Goal: Task Accomplishment & Management: Manage account settings

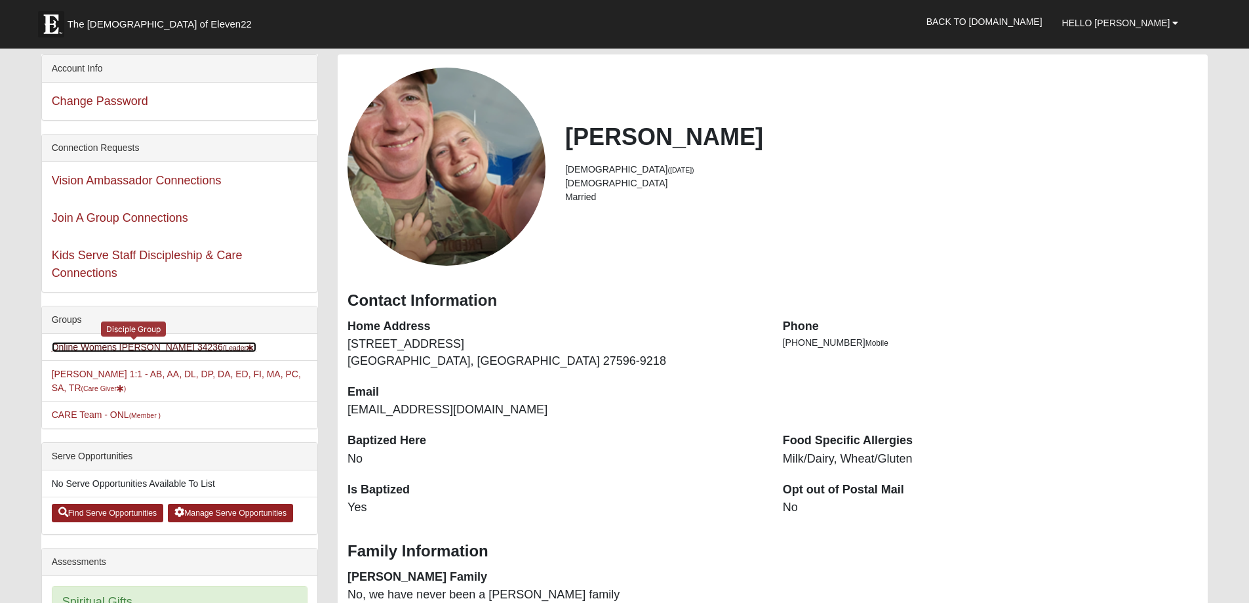
click at [163, 344] on link "Online Womens [PERSON_NAME] 34236 (Leader )" at bounding box center [154, 347] width 205 height 10
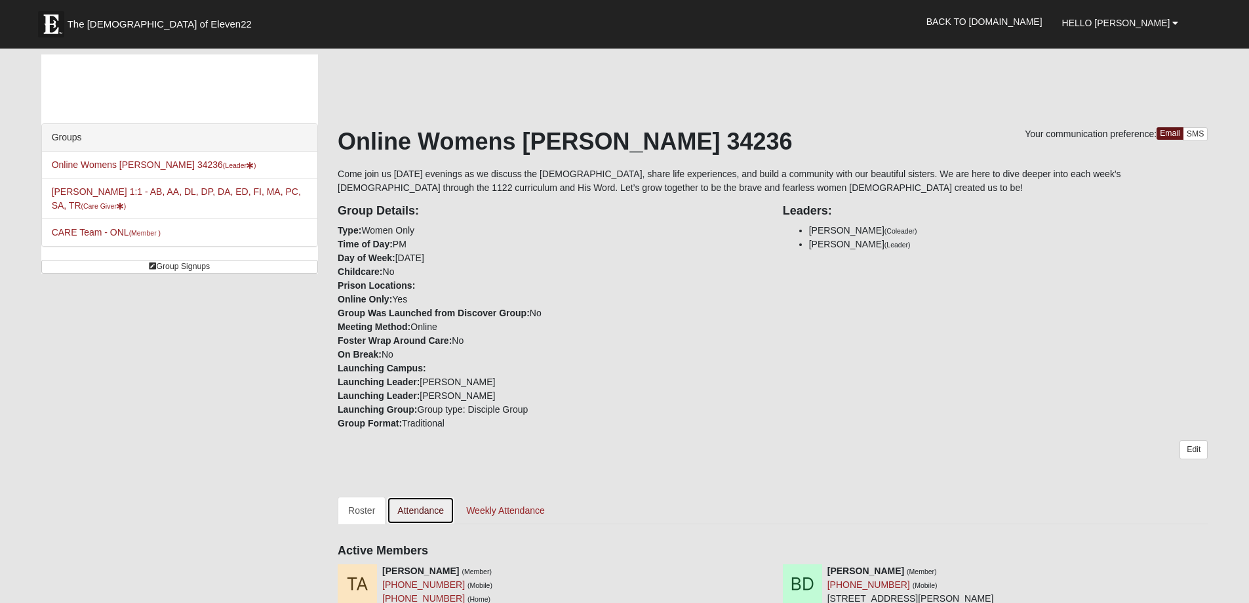
click at [412, 511] on link "Attendance" at bounding box center [421, 510] width 68 height 28
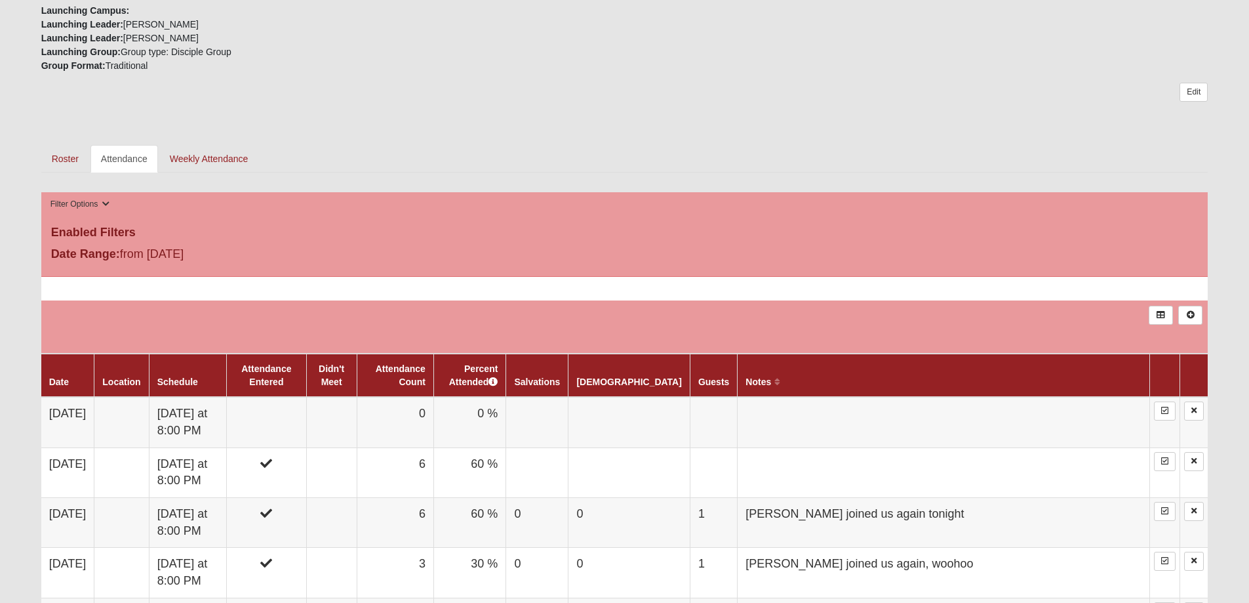
scroll to position [393, 0]
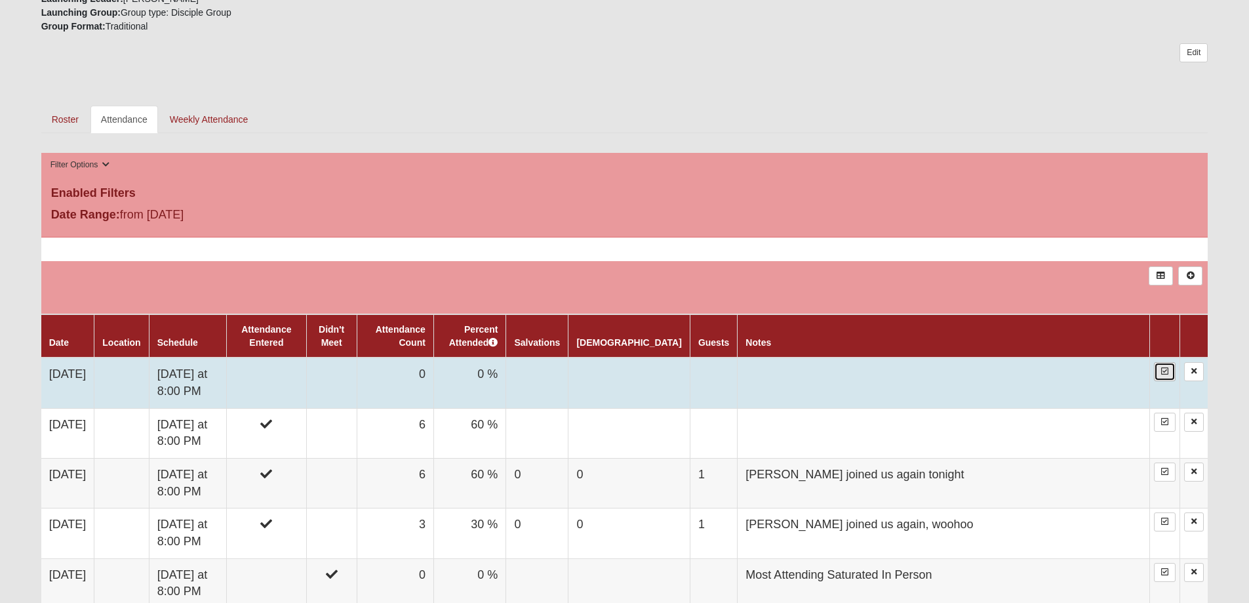
click at [1161, 371] on icon at bounding box center [1164, 371] width 7 height 8
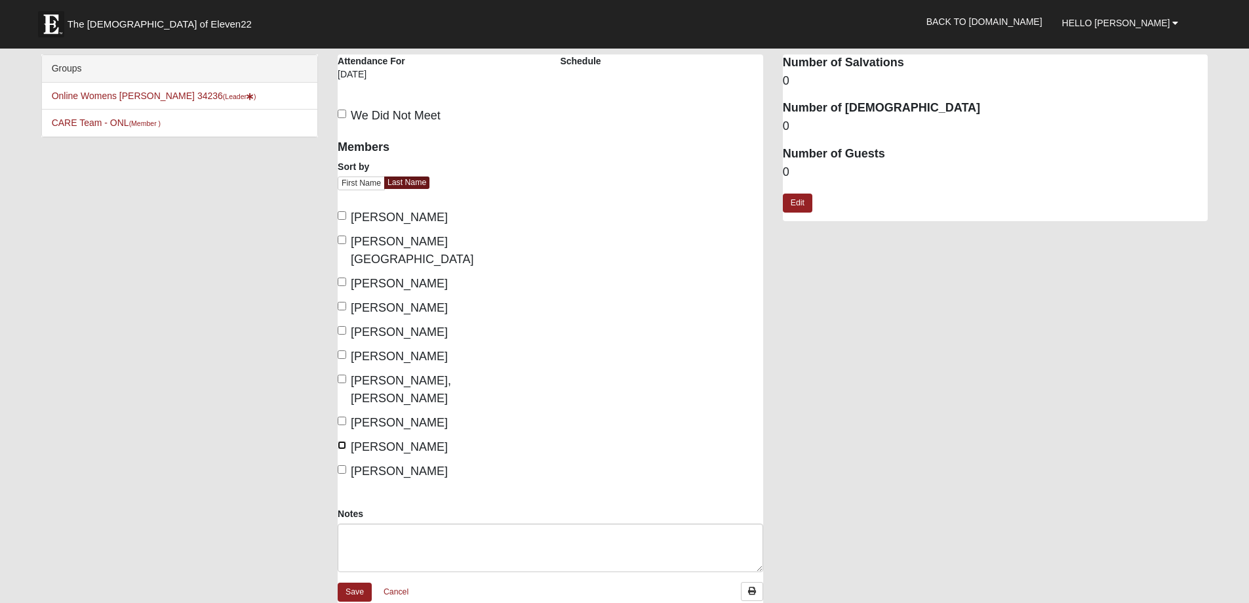
click at [340, 441] on input "Preddy, Heidi" at bounding box center [342, 445] width 9 height 9
checkbox input "true"
click at [341, 350] on input "[PERSON_NAME]" at bounding box center [342, 354] width 9 height 9
checkbox input "true"
click at [357, 582] on link "Save" at bounding box center [355, 591] width 34 height 19
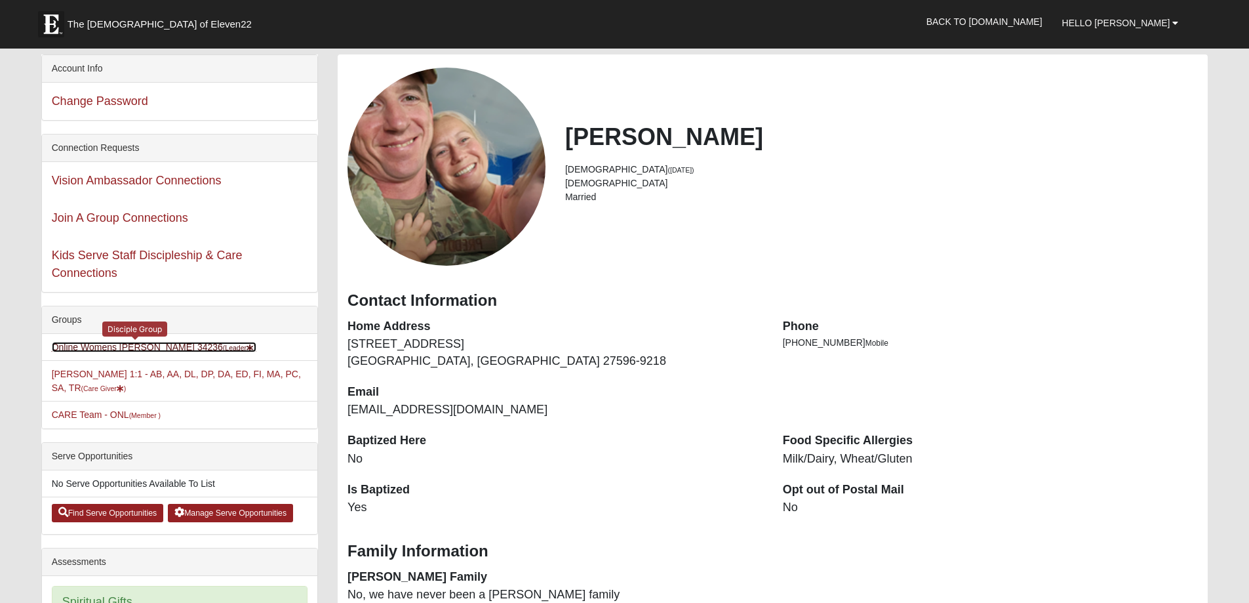
click at [223, 350] on small "(Leader )" at bounding box center [239, 348] width 33 height 8
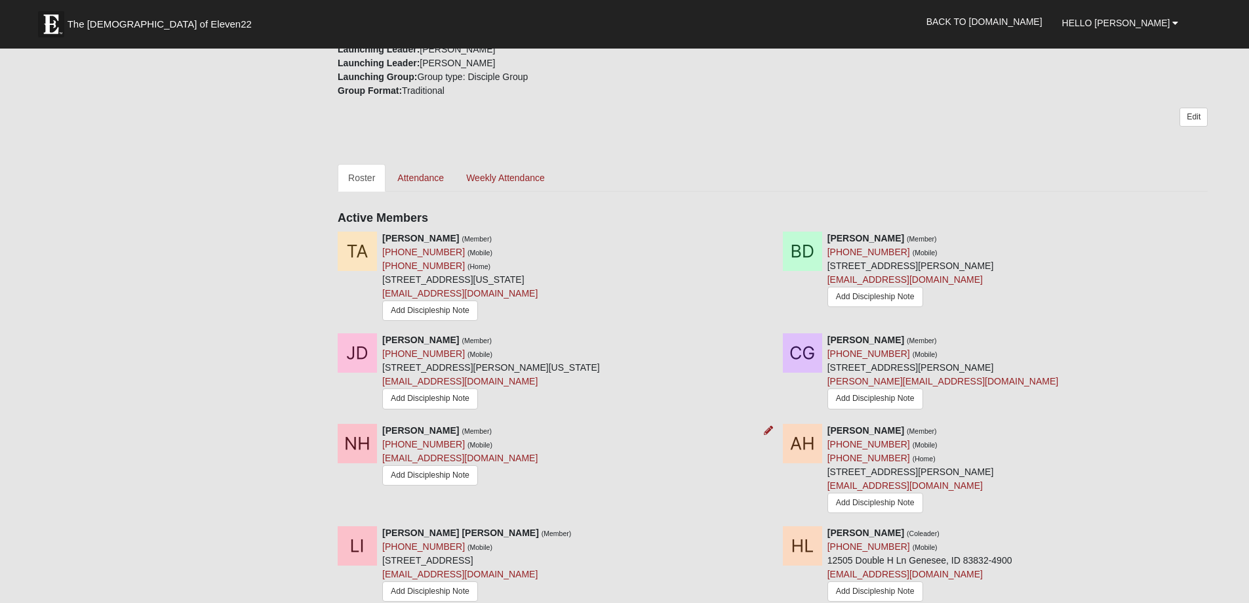
scroll to position [393, 0]
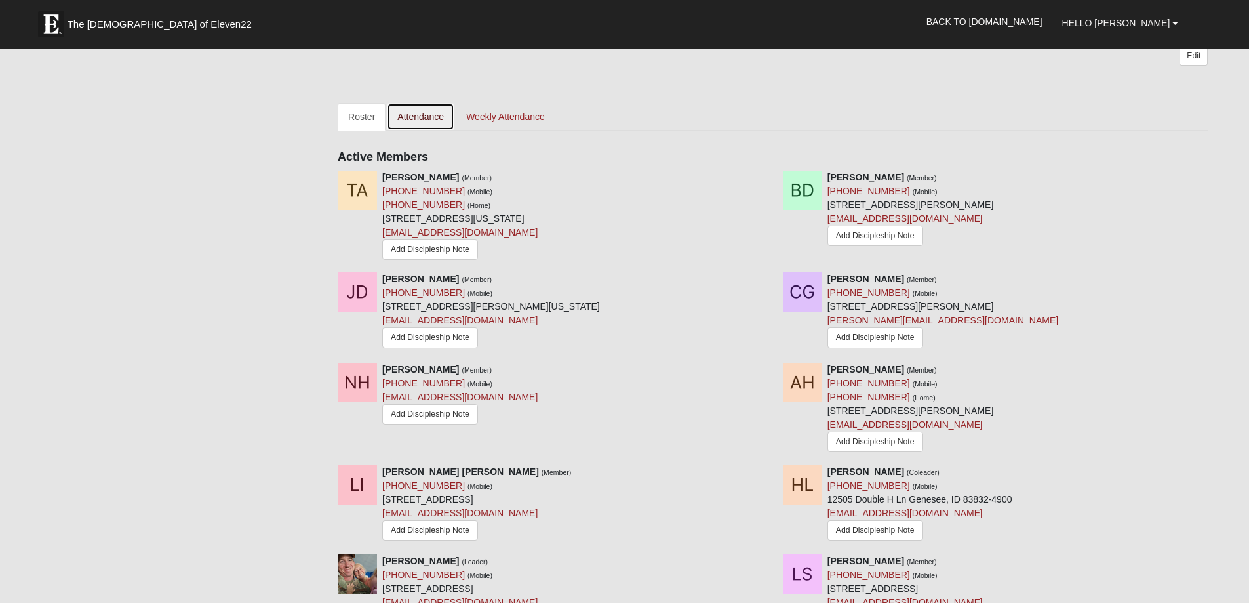
click at [406, 114] on link "Attendance" at bounding box center [421, 117] width 68 height 28
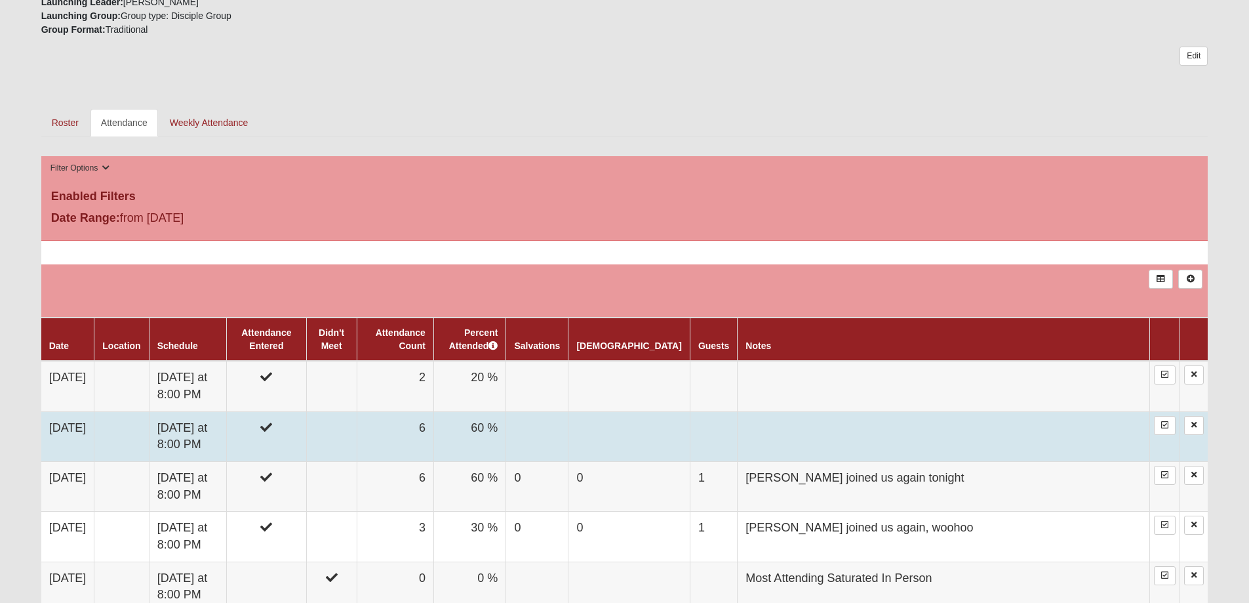
scroll to position [393, 0]
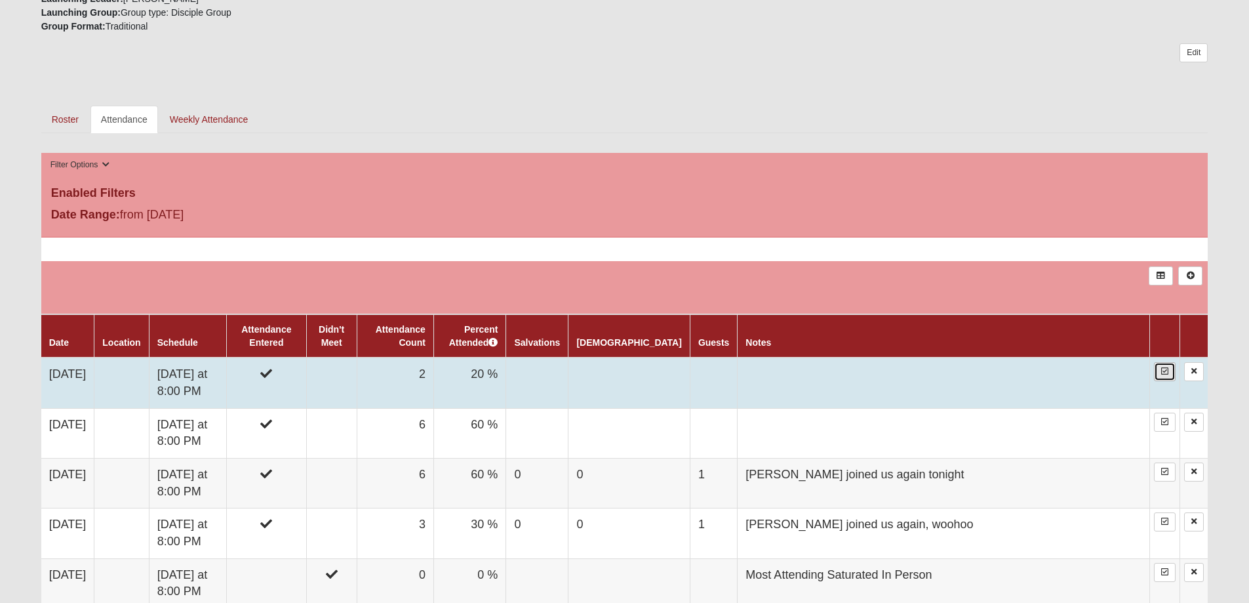
click at [1164, 374] on icon at bounding box center [1164, 371] width 7 height 8
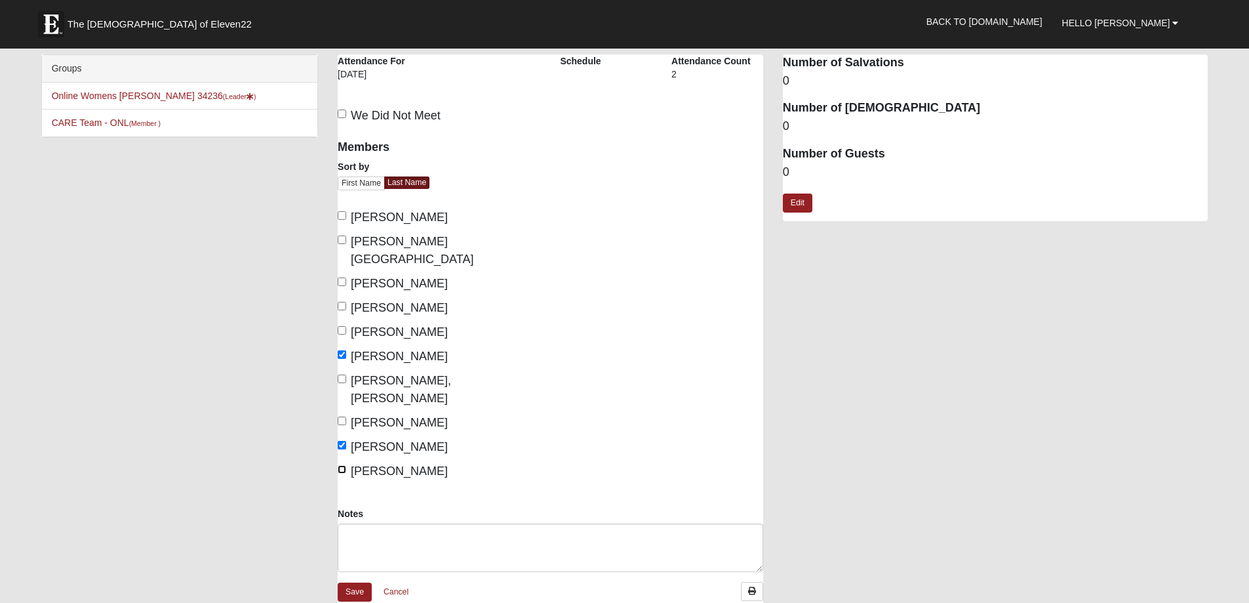
click at [342, 465] on input "Scott, Leslie" at bounding box center [342, 469] width 9 height 9
checkbox input "true"
click at [353, 582] on link "Save" at bounding box center [355, 591] width 34 height 19
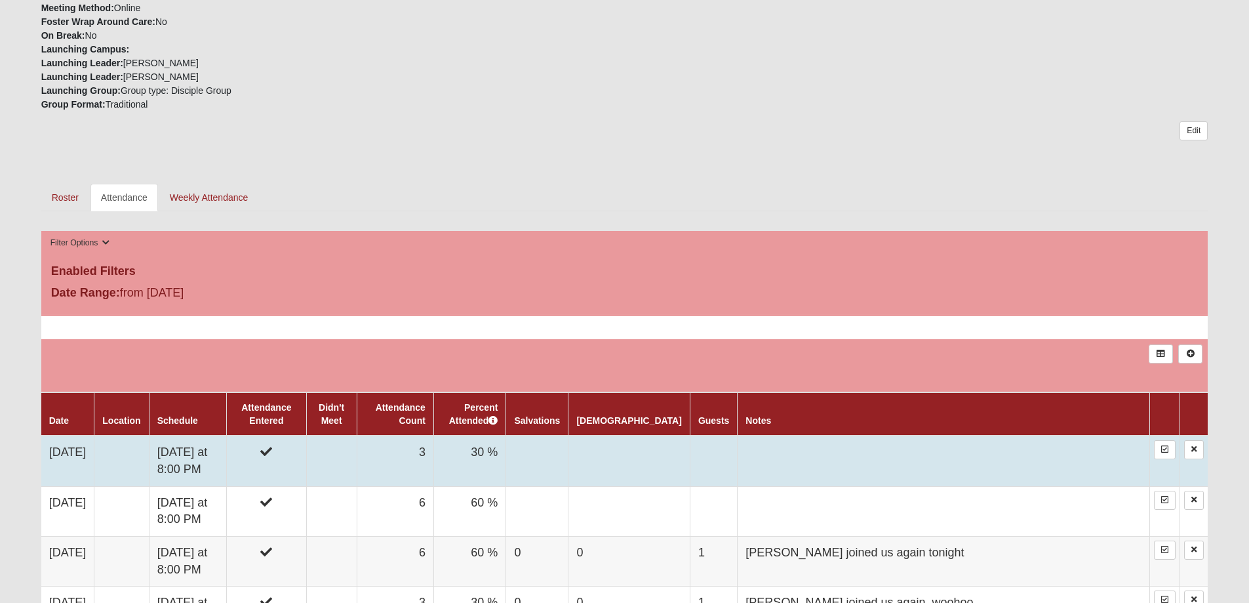
scroll to position [262, 0]
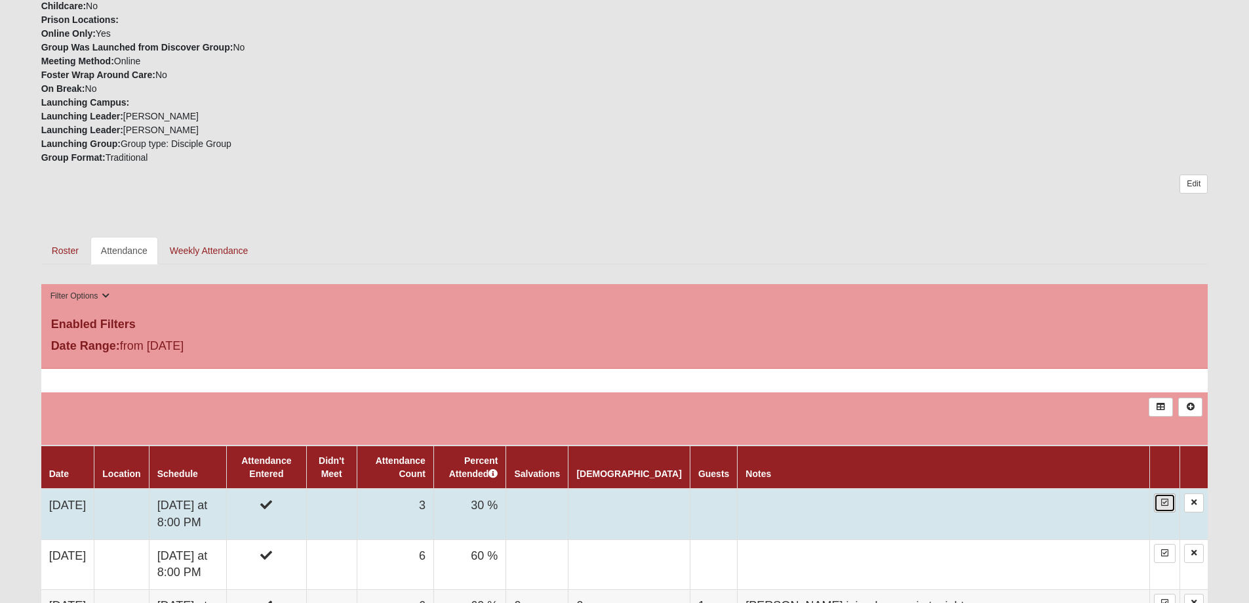
click at [1168, 509] on link at bounding box center [1165, 502] width 22 height 19
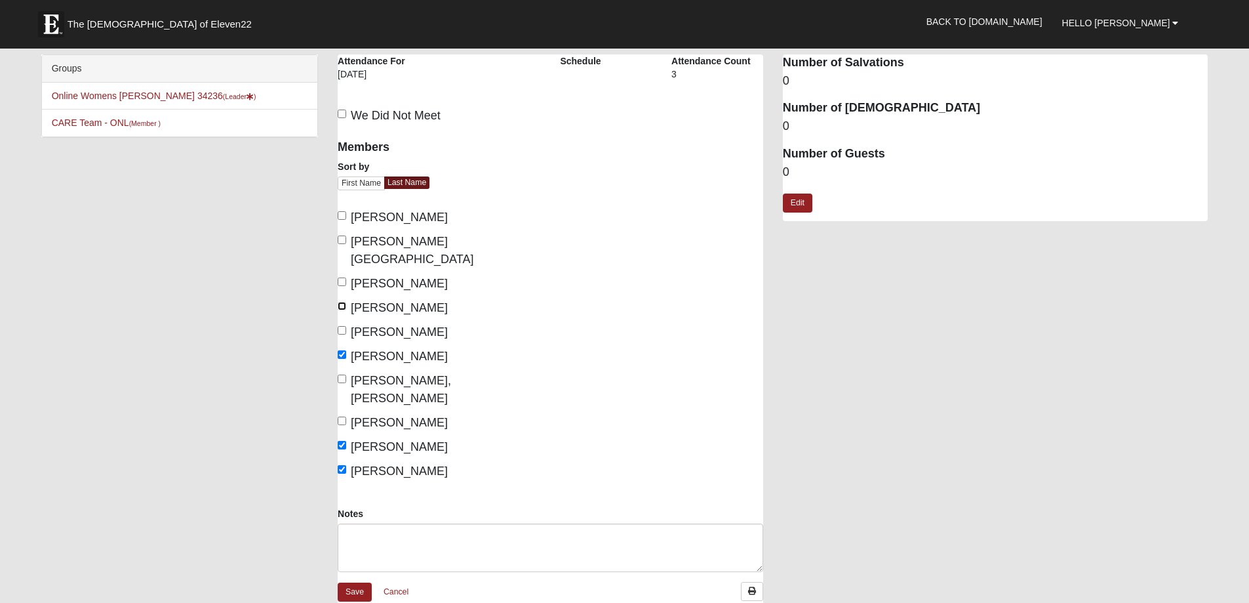
click at [339, 302] on input "[PERSON_NAME]" at bounding box center [342, 306] width 9 height 9
checkbox input "true"
click at [358, 582] on link "Save" at bounding box center [355, 591] width 34 height 19
